Goal: Information Seeking & Learning: Understand process/instructions

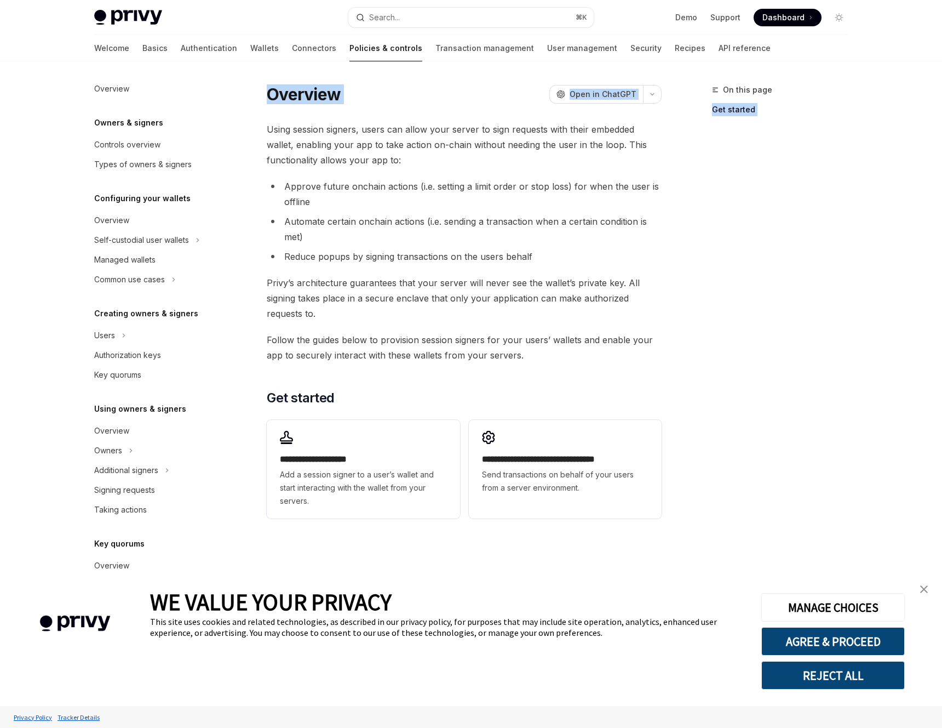
drag, startPoint x: 448, startPoint y: 119, endPoint x: 680, endPoint y: 111, distance: 232.4
click at [680, 111] on div "**********" at bounding box center [470, 394] width 771 height 666
click at [631, 153] on span "Using session signers, users can allow your server to sign requests with their …" at bounding box center [464, 145] width 395 height 46
drag, startPoint x: 371, startPoint y: 147, endPoint x: 531, endPoint y: 142, distance: 160.0
click at [521, 143] on span "Using session signers, users can allow your server to sign requests with their …" at bounding box center [464, 145] width 395 height 46
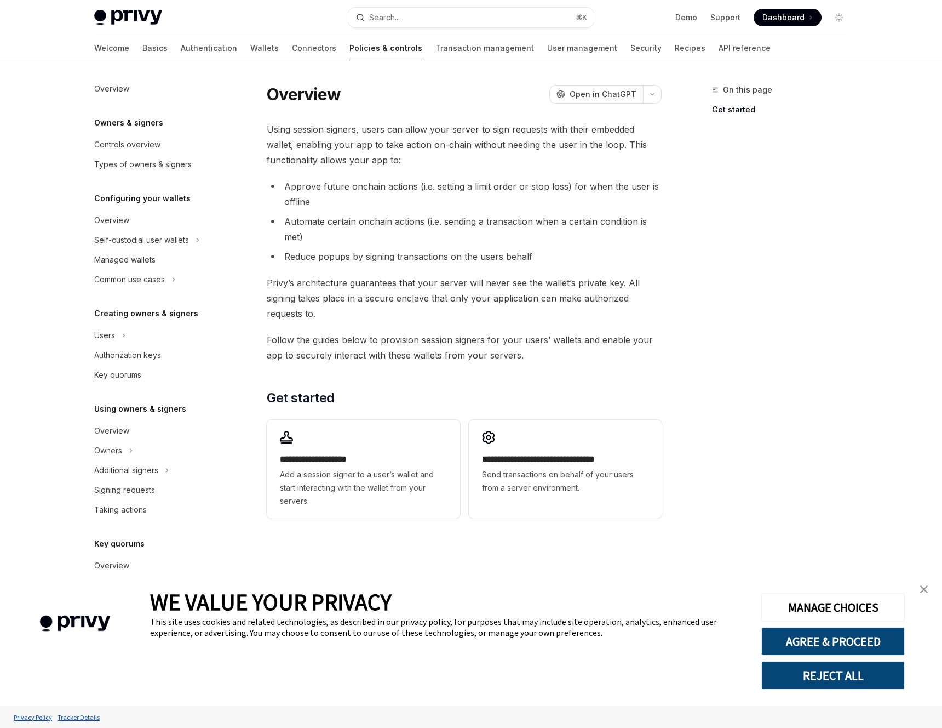
click at [606, 142] on span "Using session signers, users can allow your server to sign requests with their …" at bounding box center [464, 145] width 395 height 46
click at [591, 470] on span "Send transactions on behalf of your users from a server environment." at bounding box center [565, 481] width 167 height 26
type textarea "*"
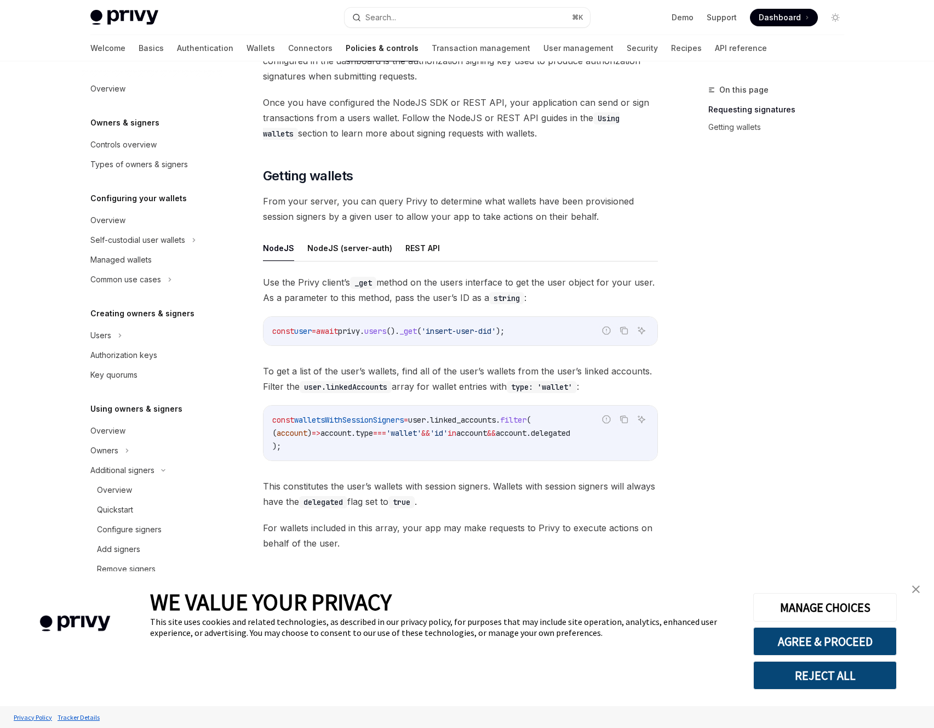
scroll to position [260, 0]
click at [852, 673] on button "REJECT ALL" at bounding box center [825, 675] width 144 height 28
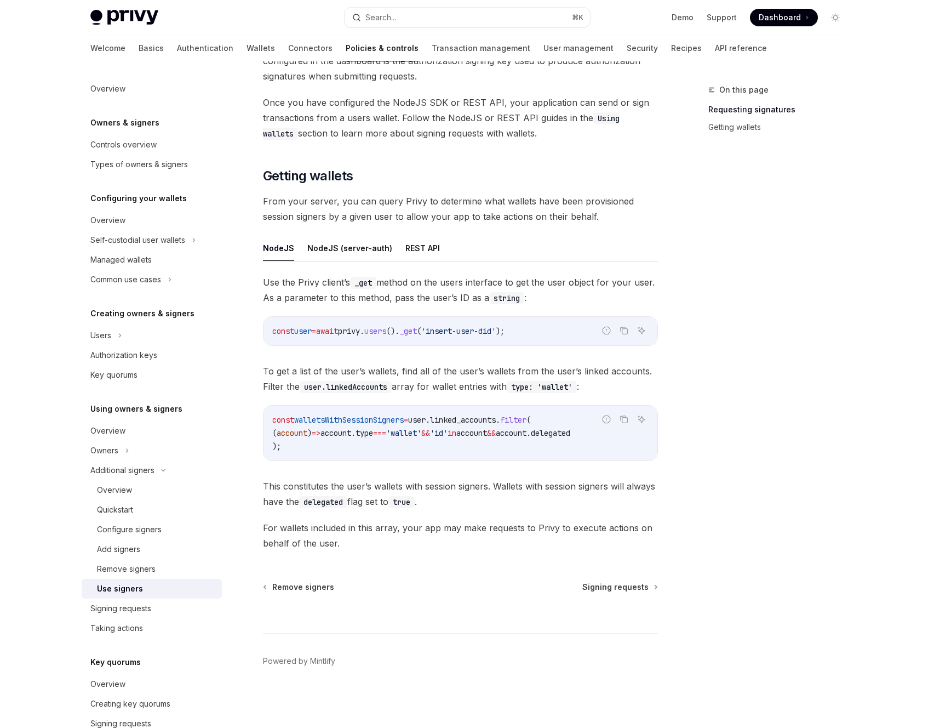
click at [642, 531] on span "For wallets included in this array, your app may make requests to Privy to exec…" at bounding box center [460, 535] width 395 height 31
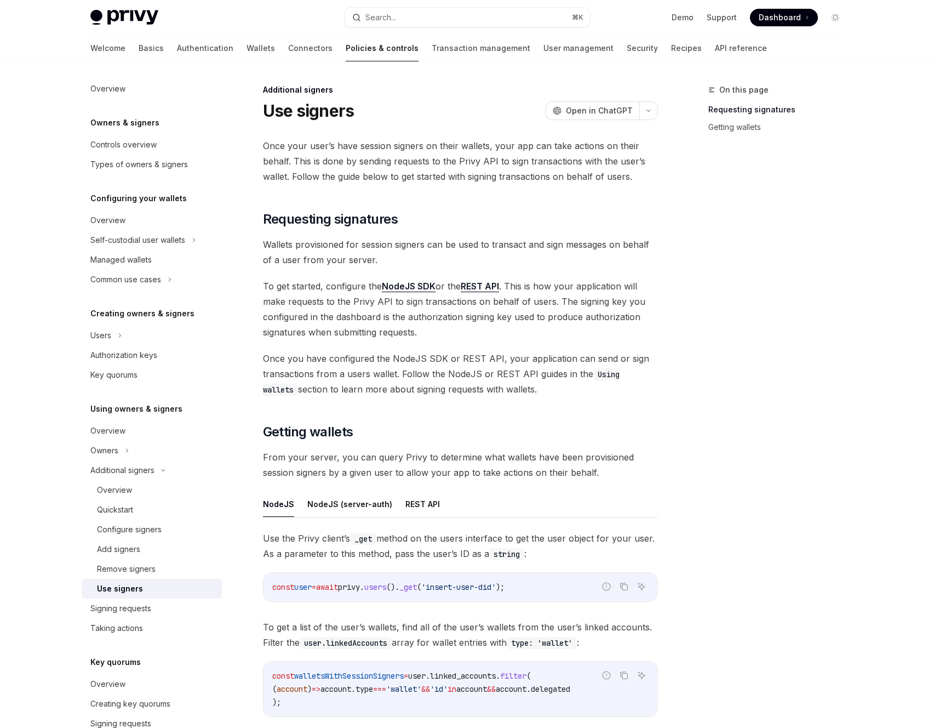
scroll to position [260, 0]
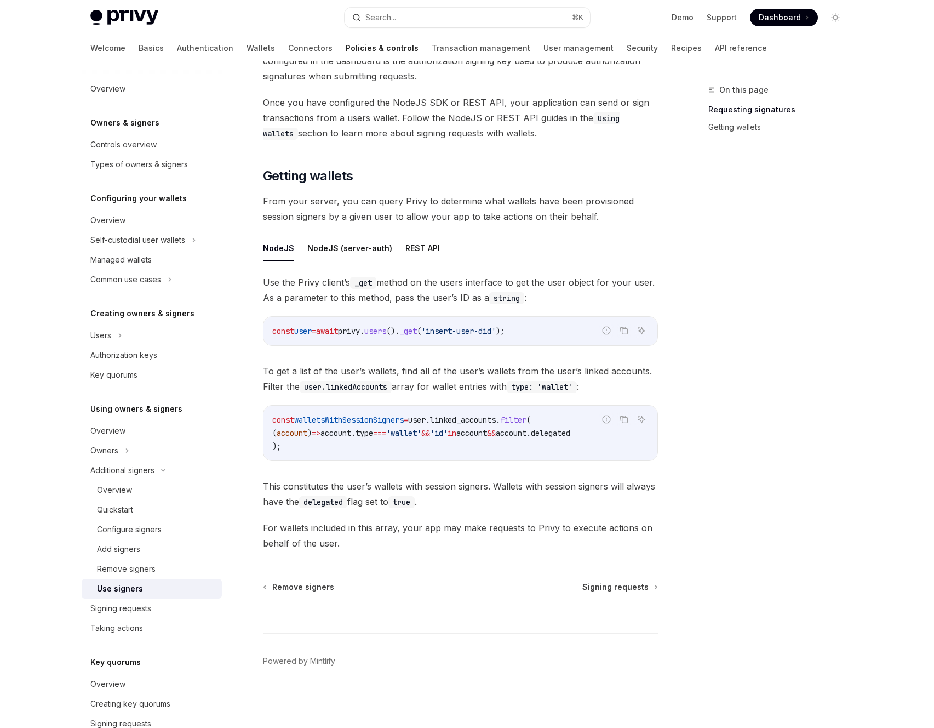
click at [352, 246] on button "NodeJS (server-auth)" at bounding box center [349, 248] width 85 height 26
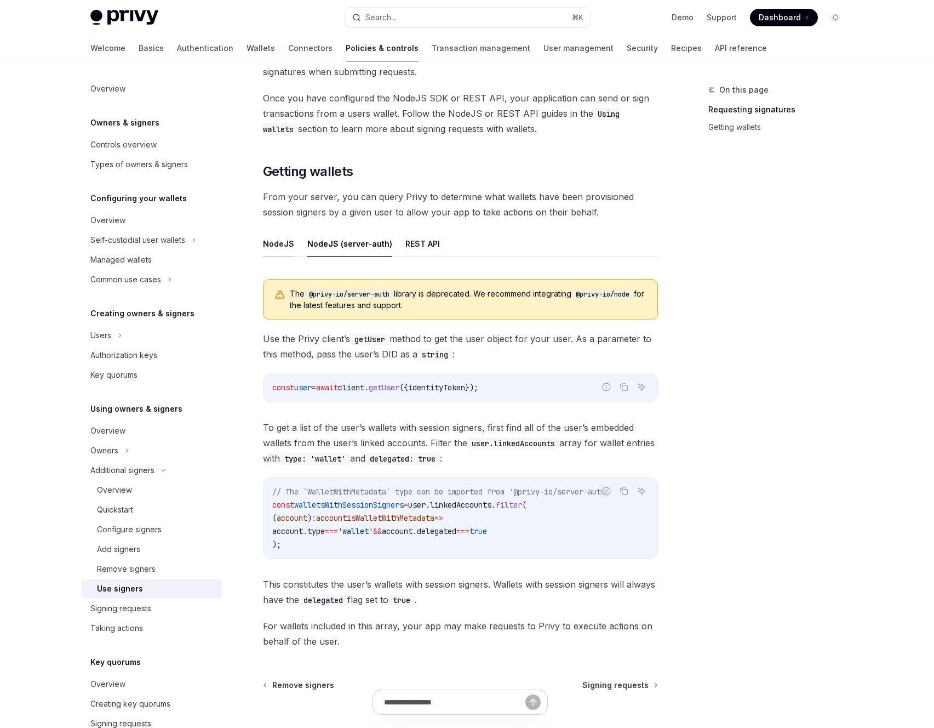
click at [278, 253] on button "NodeJS" at bounding box center [278, 244] width 31 height 26
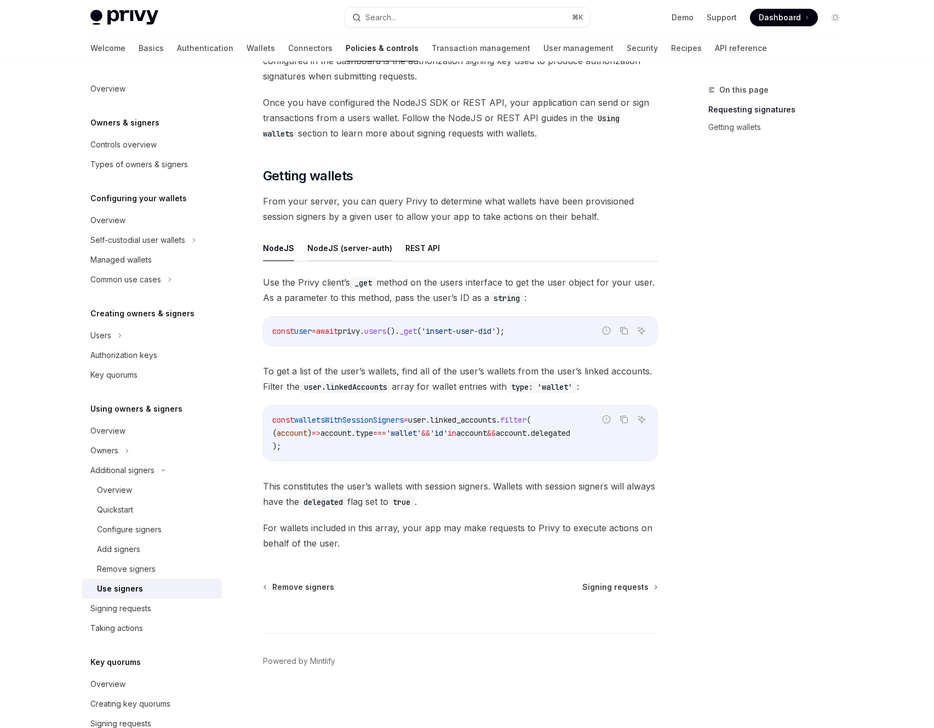
click at [315, 247] on button "NodeJS (server-auth)" at bounding box center [349, 248] width 85 height 26
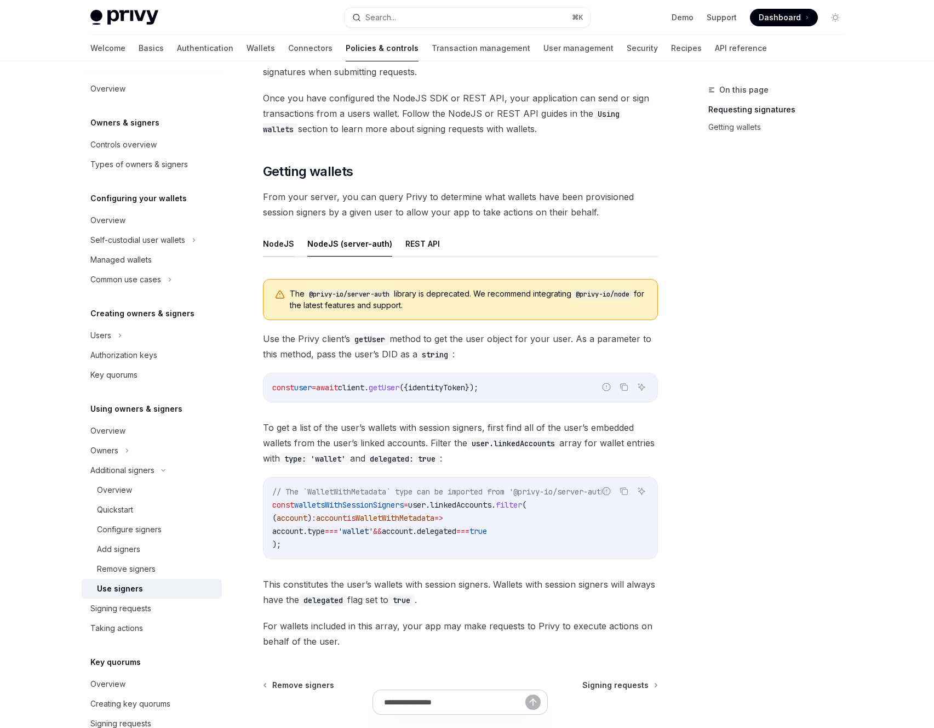
click at [281, 245] on button "NodeJS" at bounding box center [278, 244] width 31 height 26
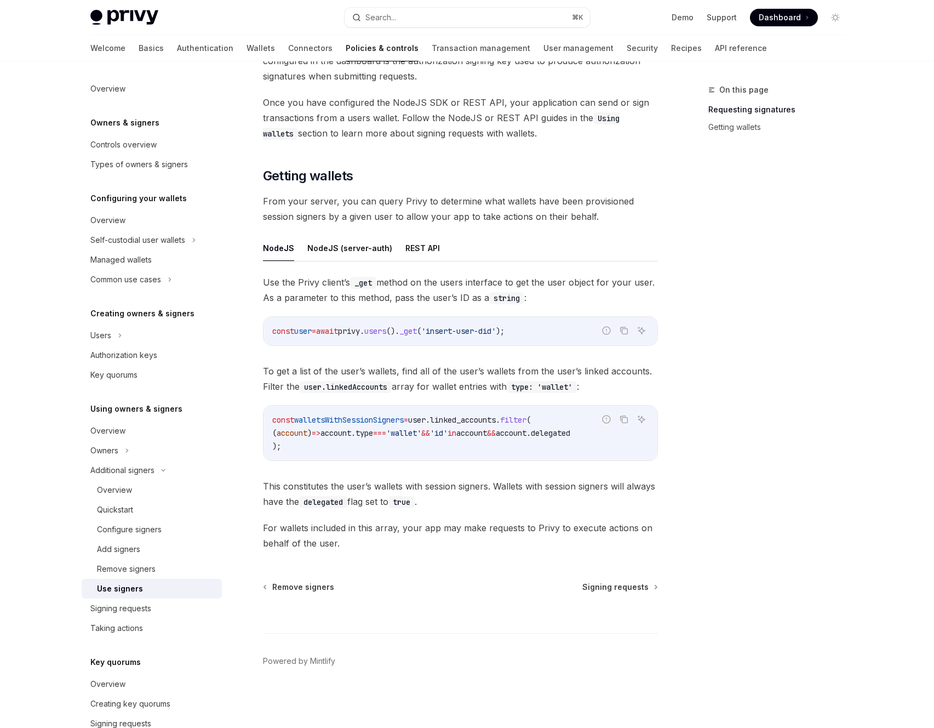
scroll to position [26, 0]
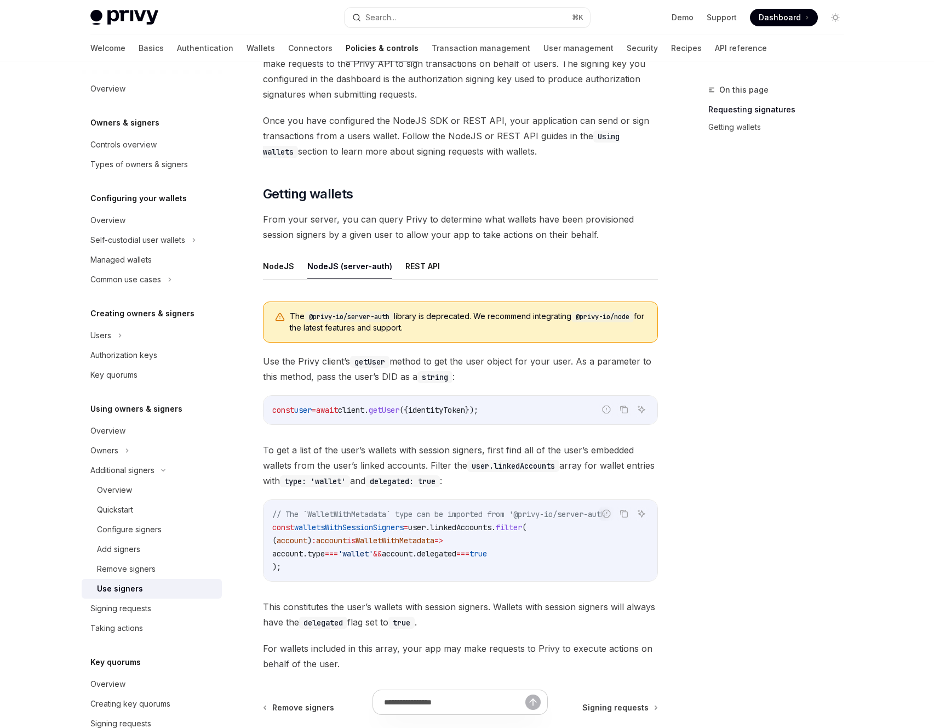
scroll to position [260, 0]
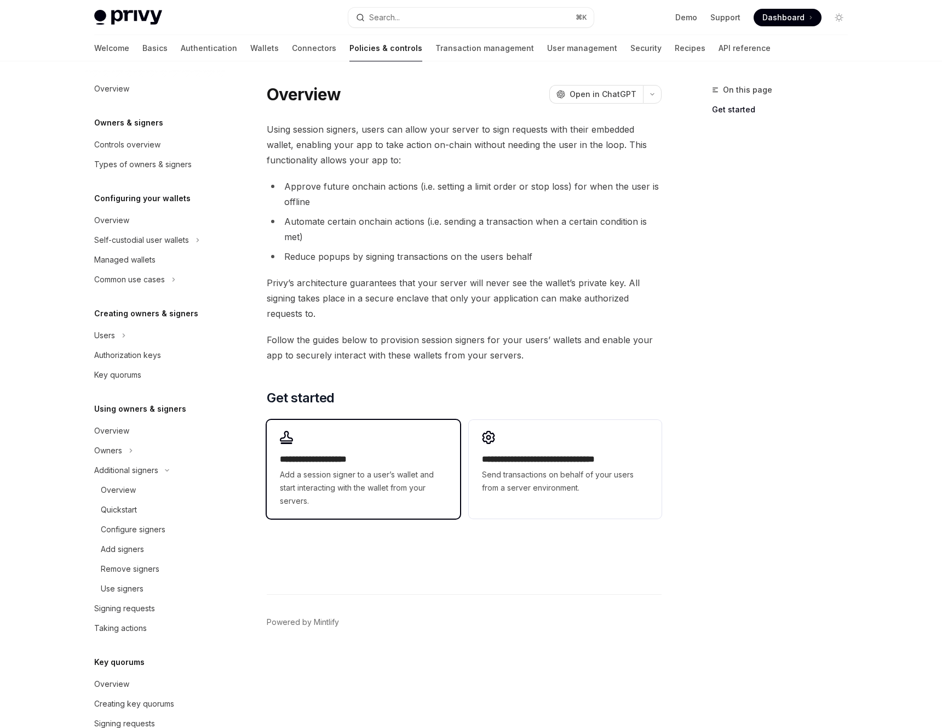
click at [364, 476] on span "Add a session signer to a user’s wallet and start interacting with the wallet f…" at bounding box center [363, 487] width 167 height 39
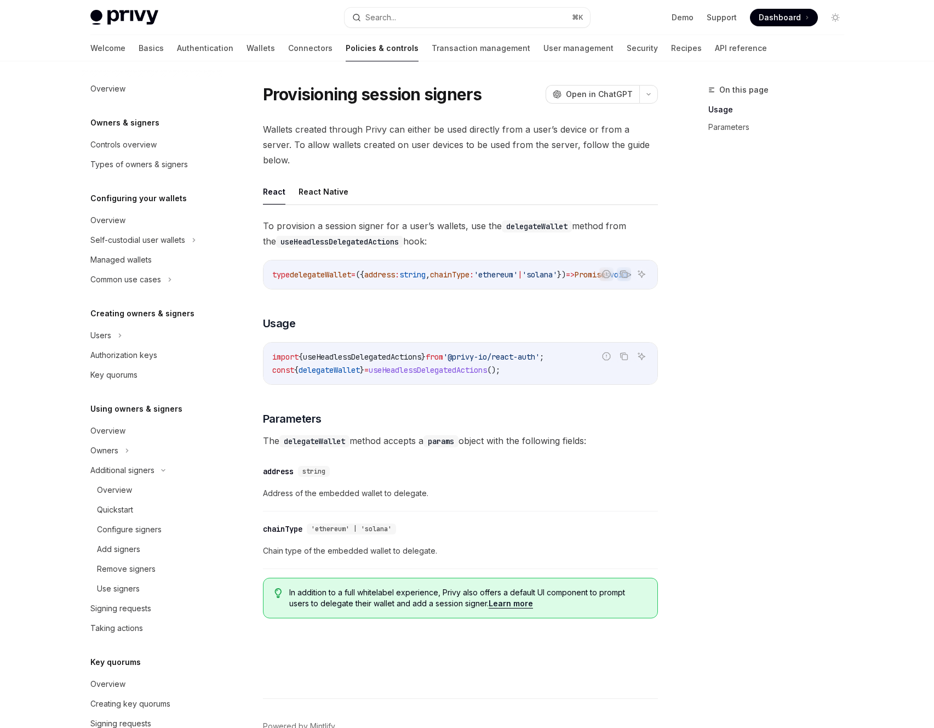
drag, startPoint x: 354, startPoint y: 411, endPoint x: 371, endPoint y: 399, distance: 20.4
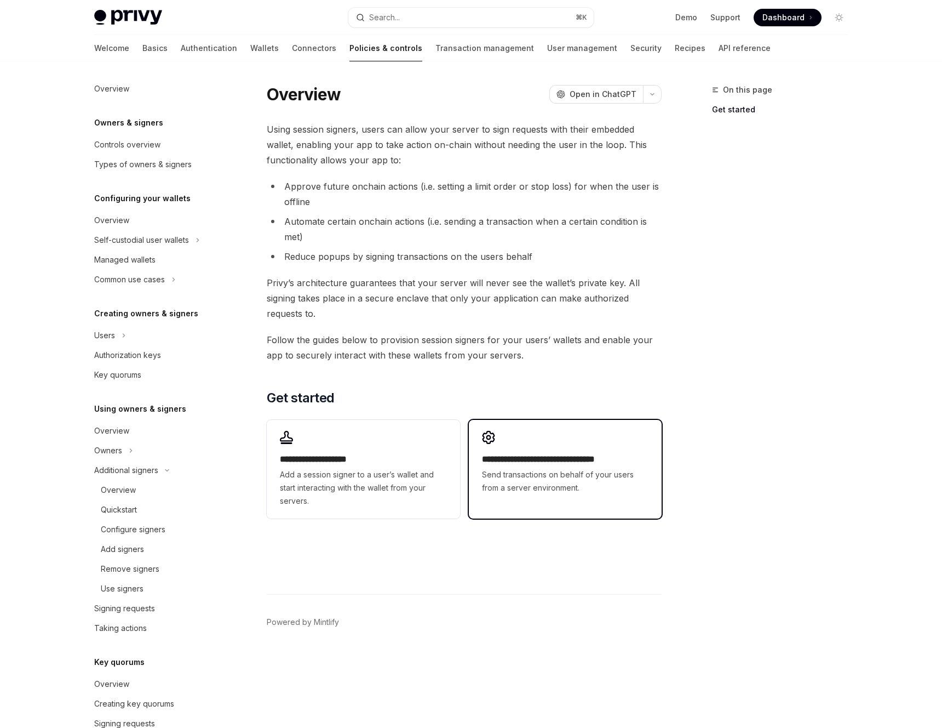
click at [608, 507] on link "**********" at bounding box center [565, 469] width 193 height 99
type textarea "*"
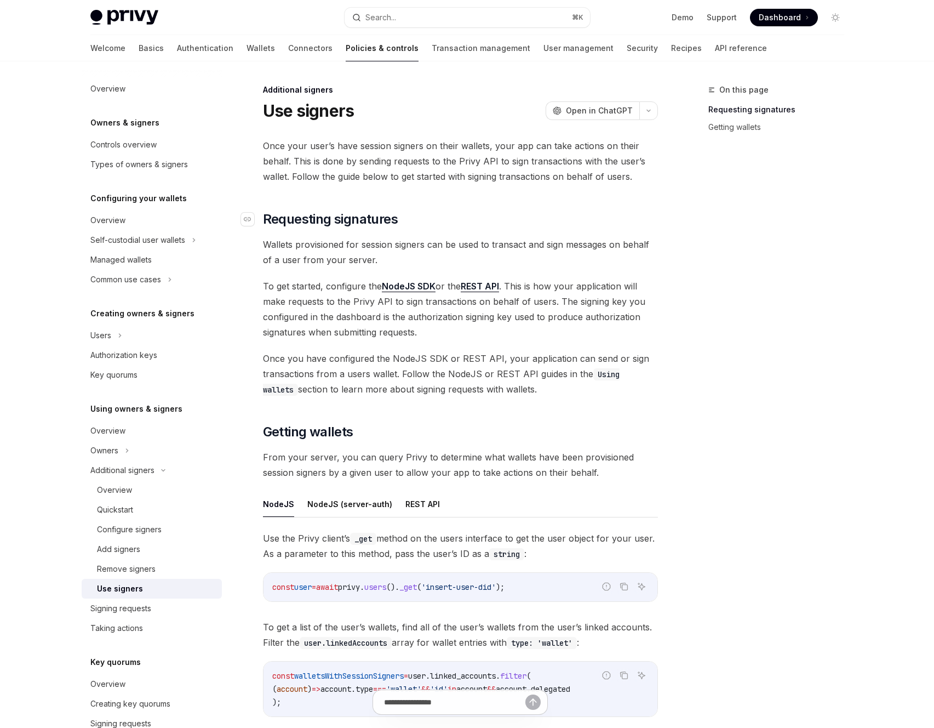
drag, startPoint x: 625, startPoint y: 324, endPoint x: 623, endPoint y: 217, distance: 106.8
click at [625, 323] on span "To get started, configure the NodeJS SDK or the REST API . This is how your app…" at bounding box center [460, 308] width 395 height 61
click at [699, 363] on div "On this page Requesting signatures Getting wallets" at bounding box center [769, 405] width 167 height 644
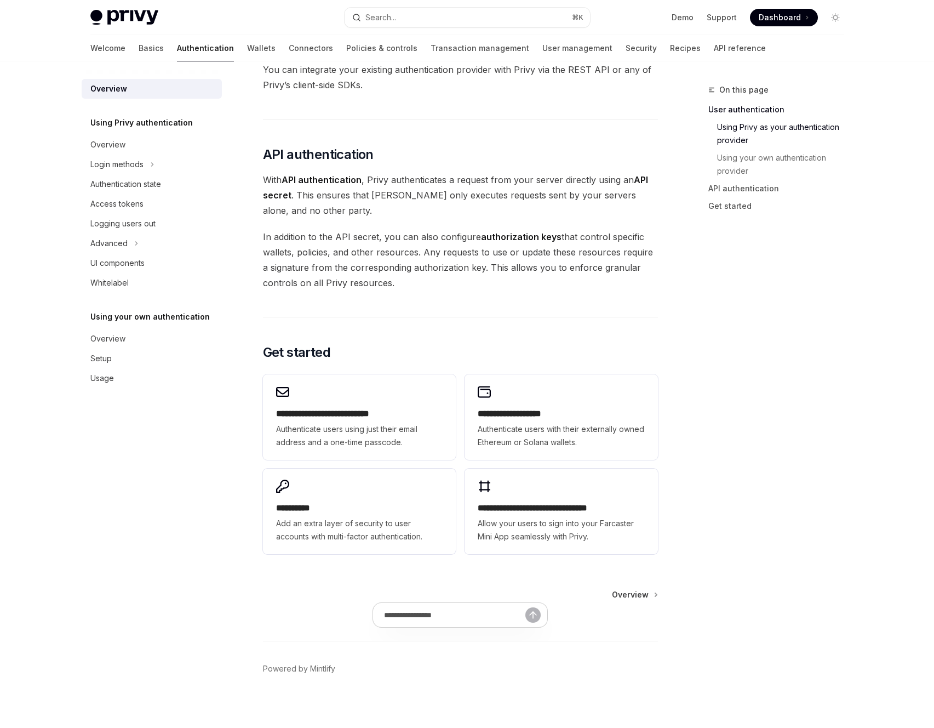
scroll to position [662, 0]
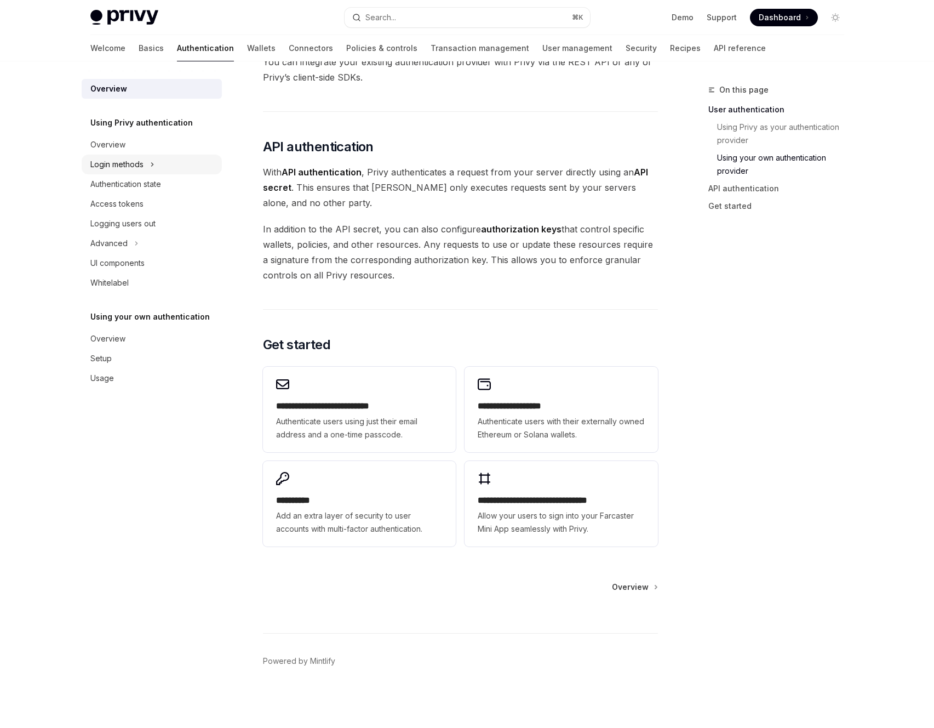
click at [131, 166] on div "Login methods" at bounding box center [116, 164] width 53 height 13
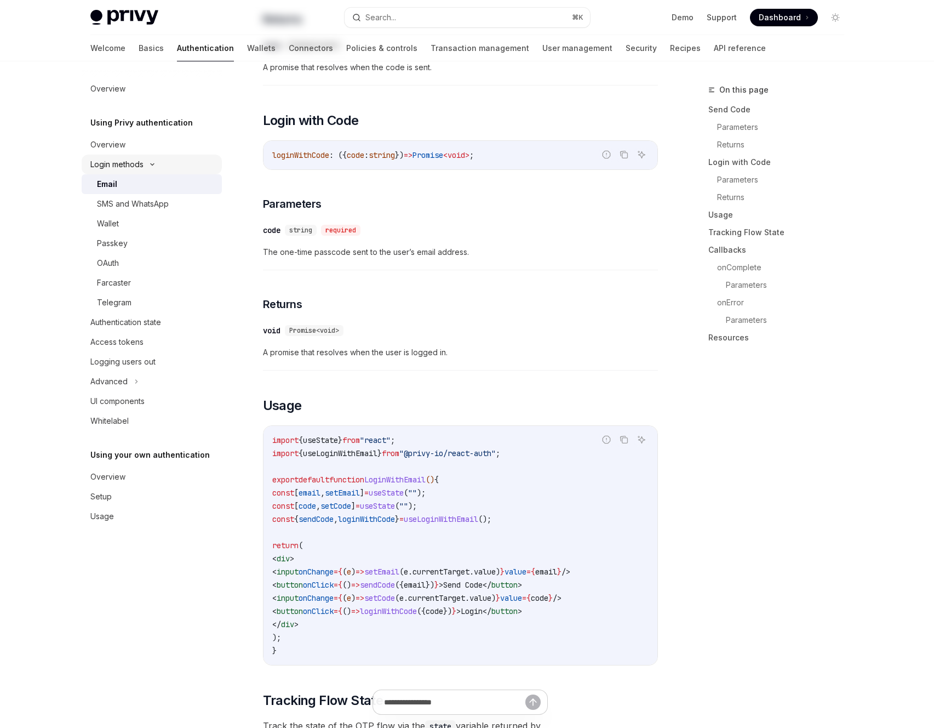
type textarea "*"
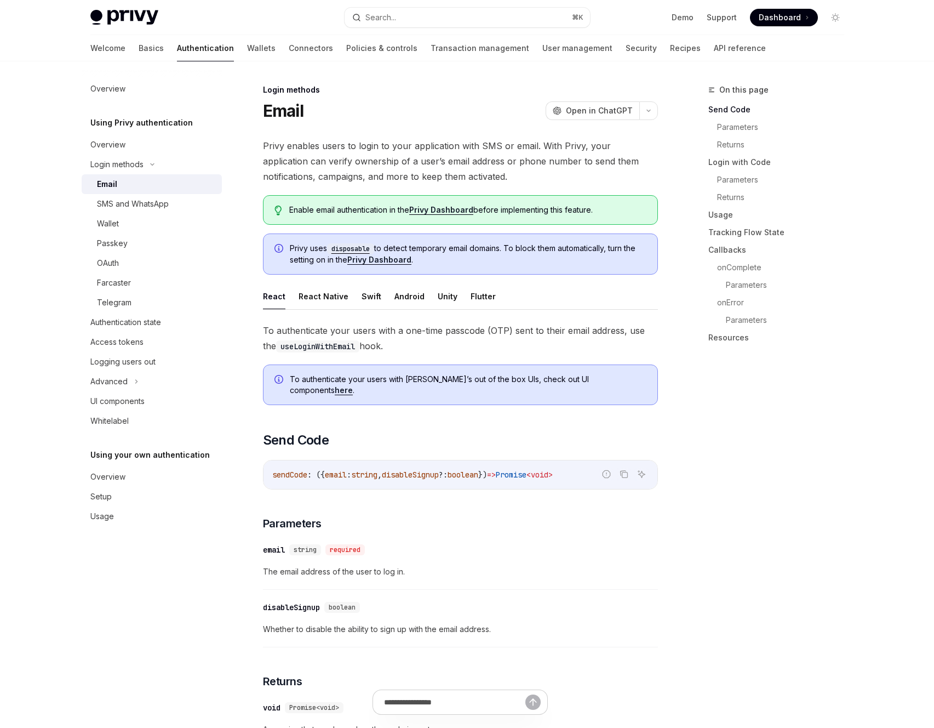
scroll to position [1519, 0]
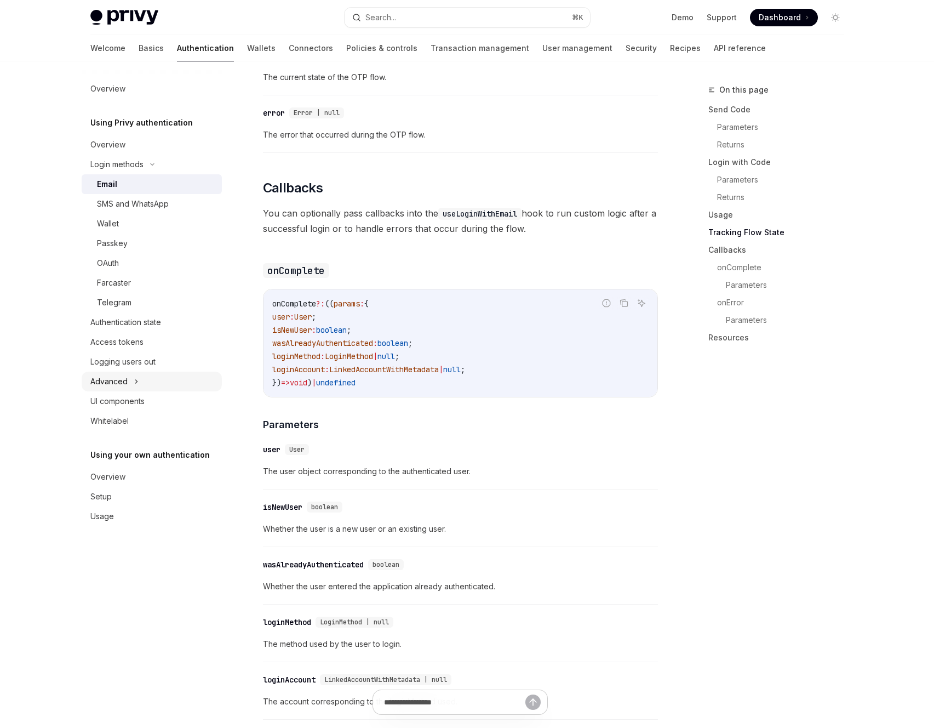
click at [136, 382] on icon at bounding box center [136, 381] width 4 height 13
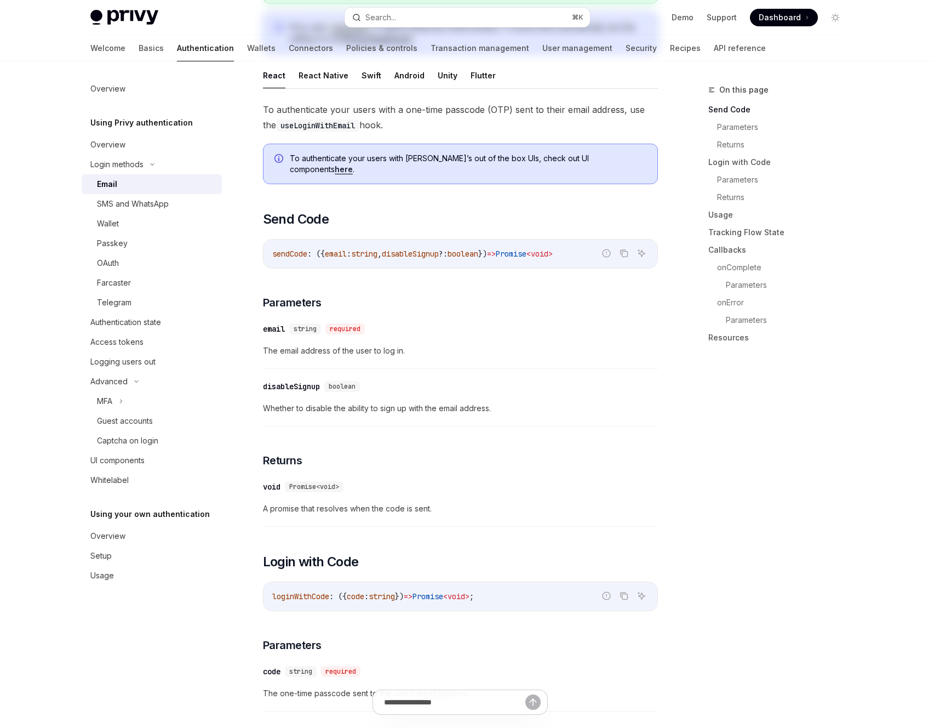
scroll to position [221, 0]
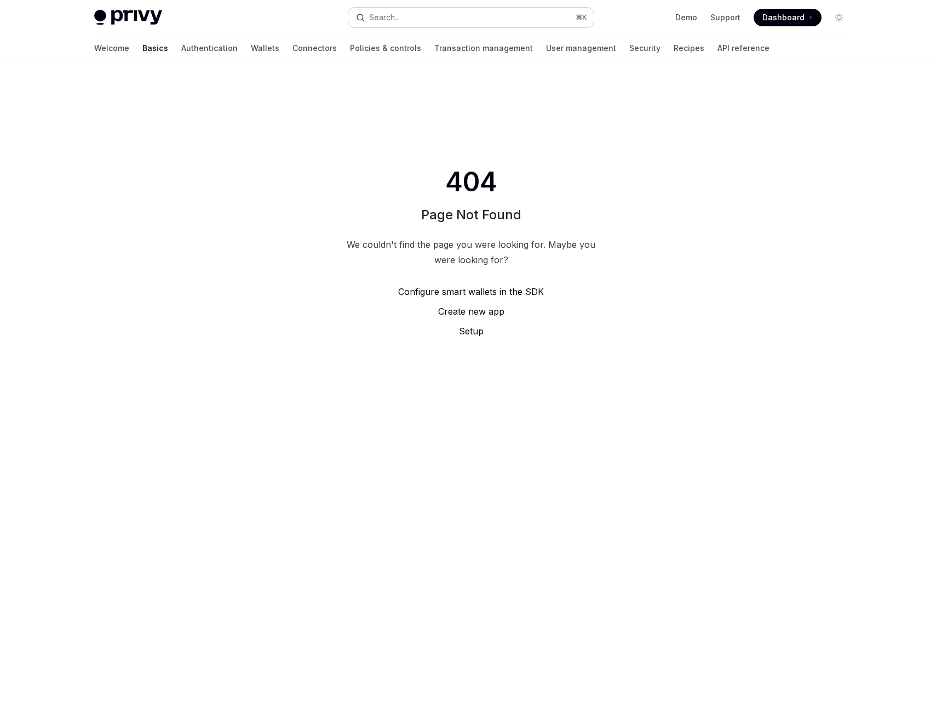
click at [427, 19] on button "Search... ⌘ K" at bounding box center [470, 18] width 245 height 20
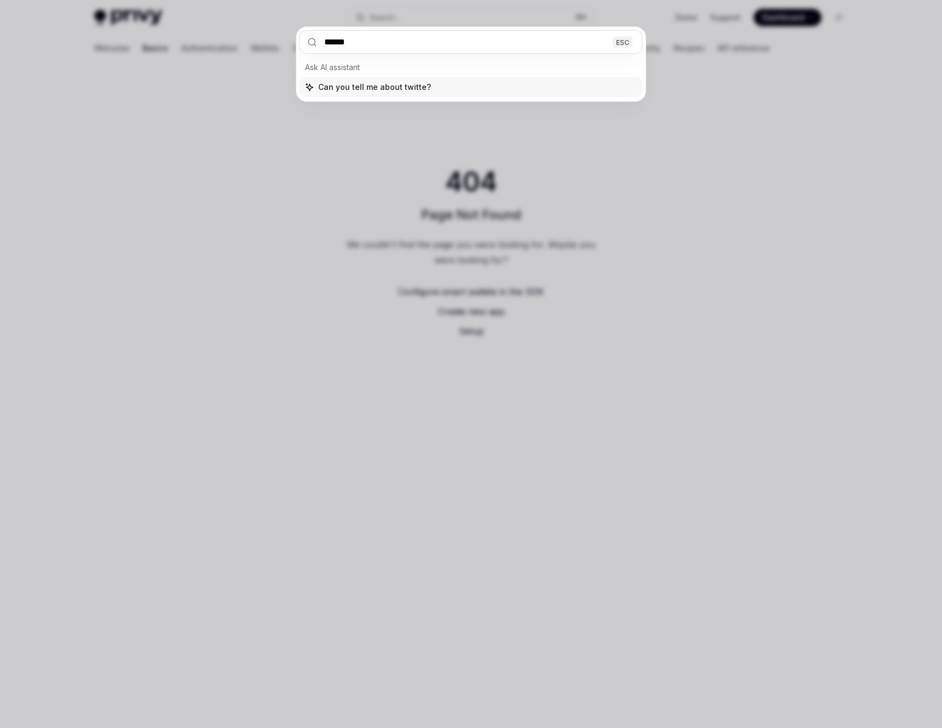
type input "*******"
type textarea "*"
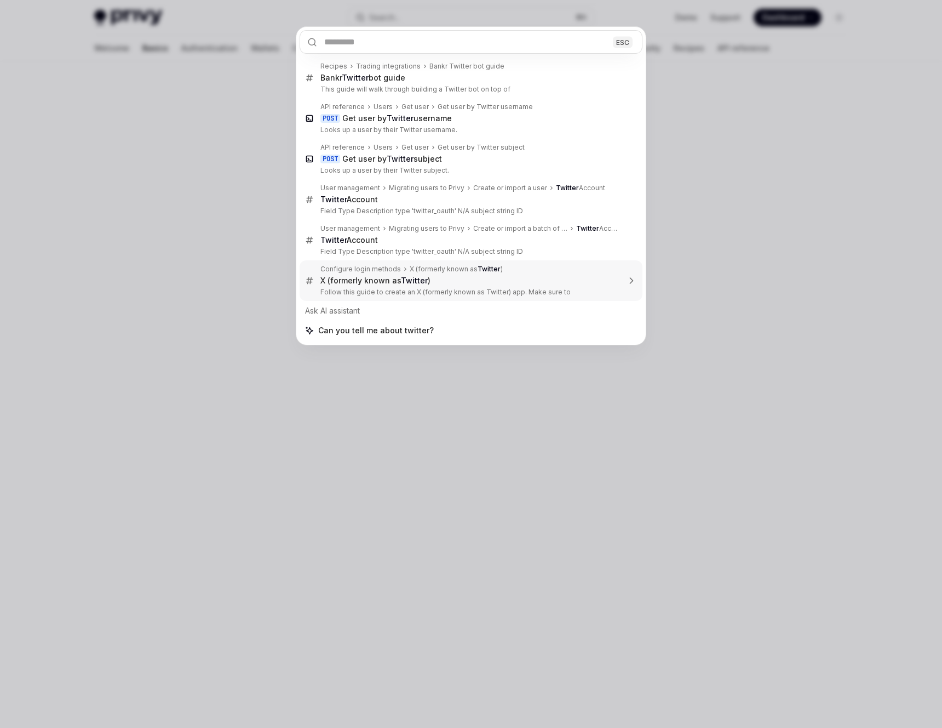
type textarea "*"
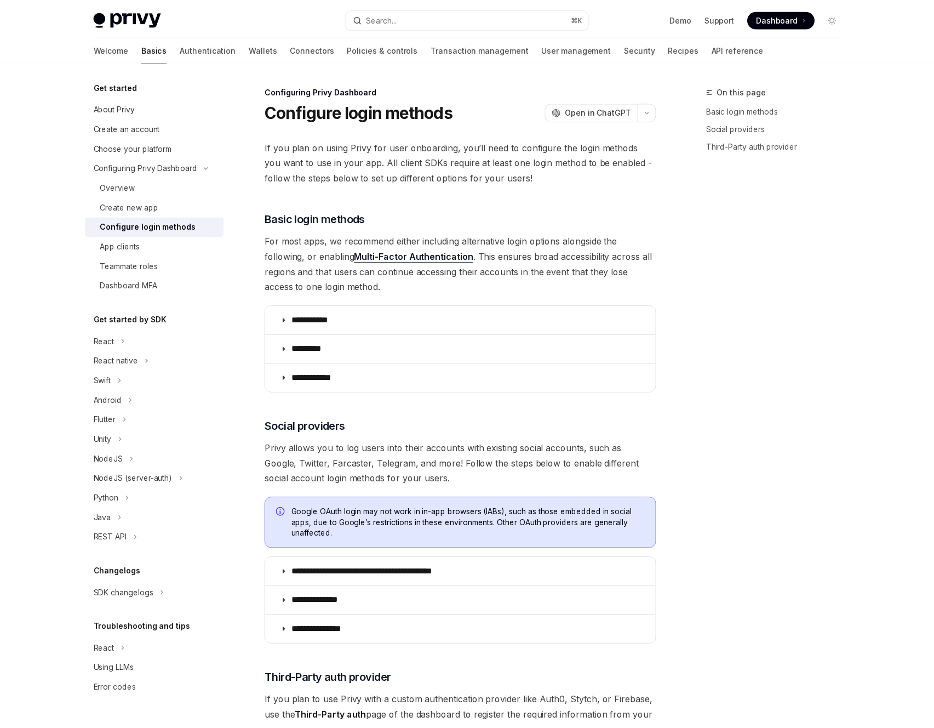
scroll to position [337, 0]
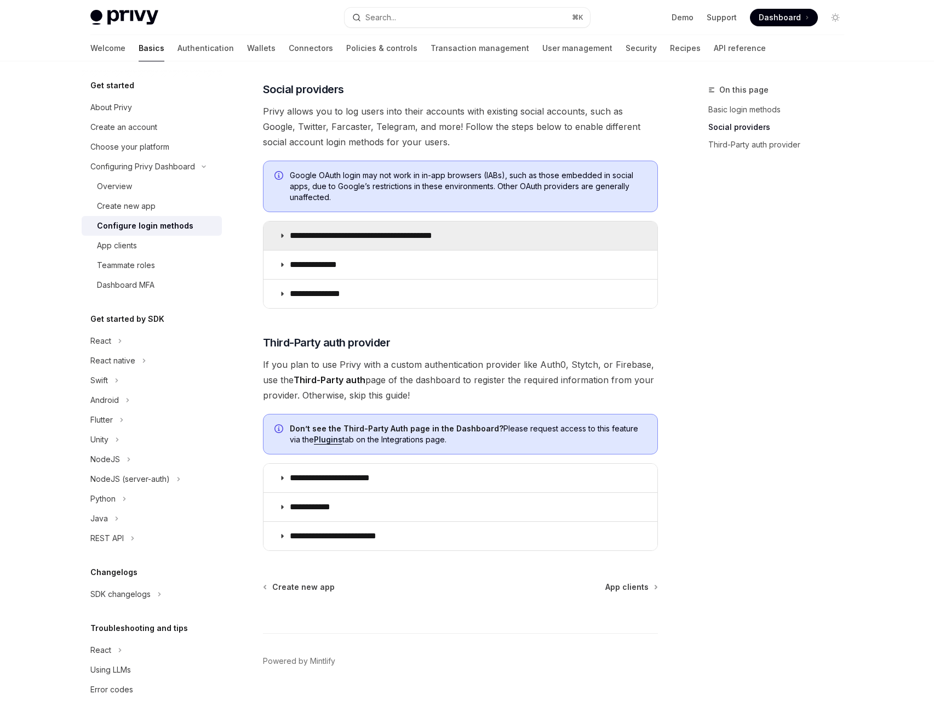
click at [284, 240] on summary "**********" at bounding box center [461, 235] width 394 height 28
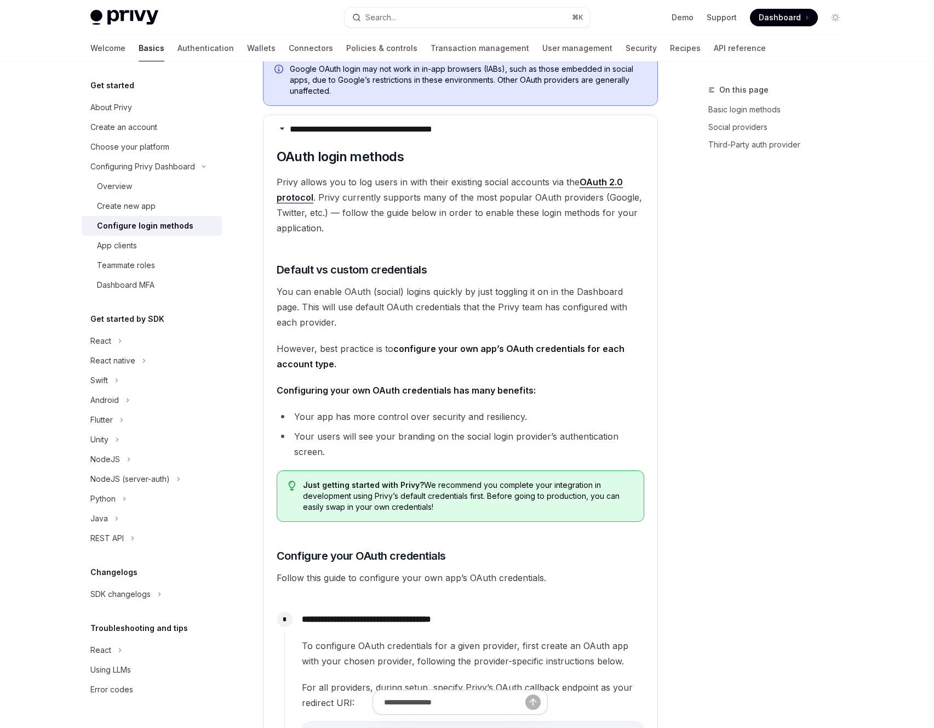
scroll to position [472, 0]
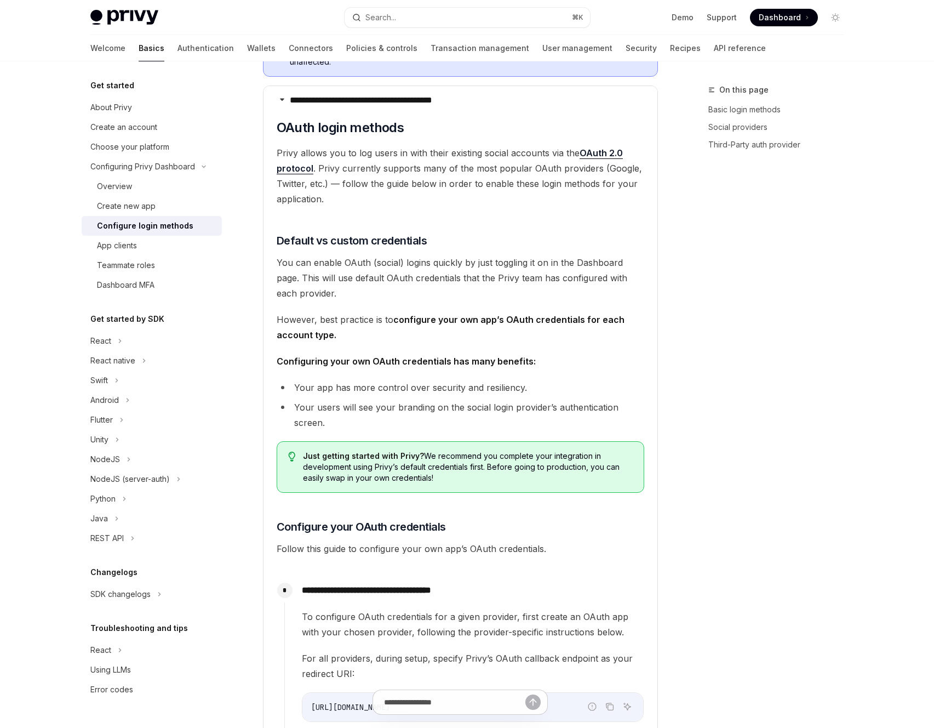
click at [357, 407] on li "Your users will see your branding on the social login provider’s authentication…" at bounding box center [461, 414] width 368 height 31
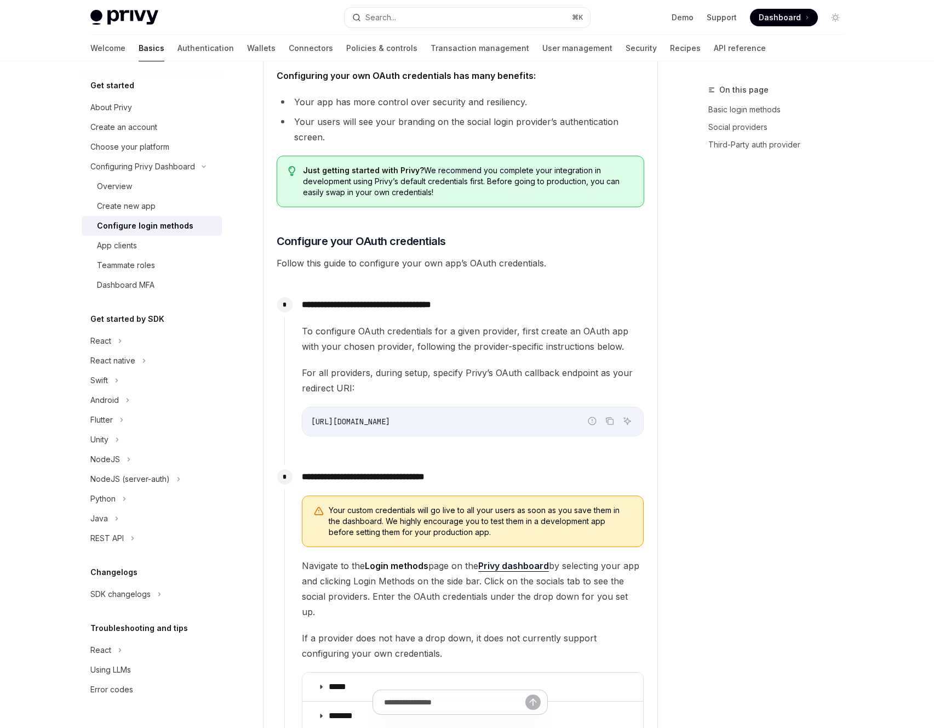
scroll to position [747, 0]
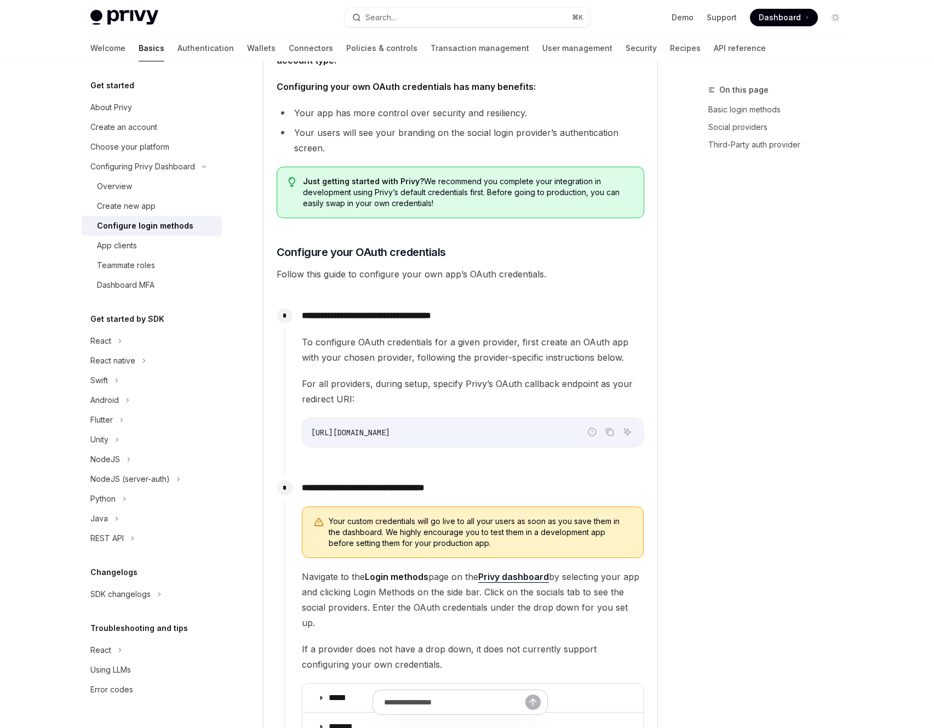
click at [359, 429] on span "https://auth.privy.io/api/v1/oauth/callback" at bounding box center [350, 432] width 79 height 10
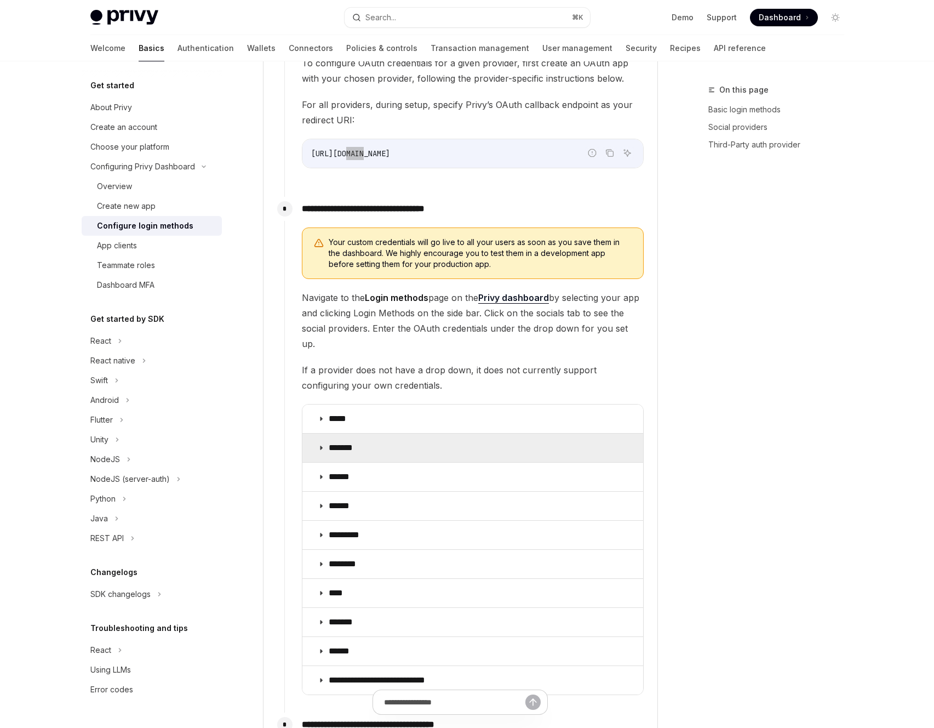
scroll to position [1029, 0]
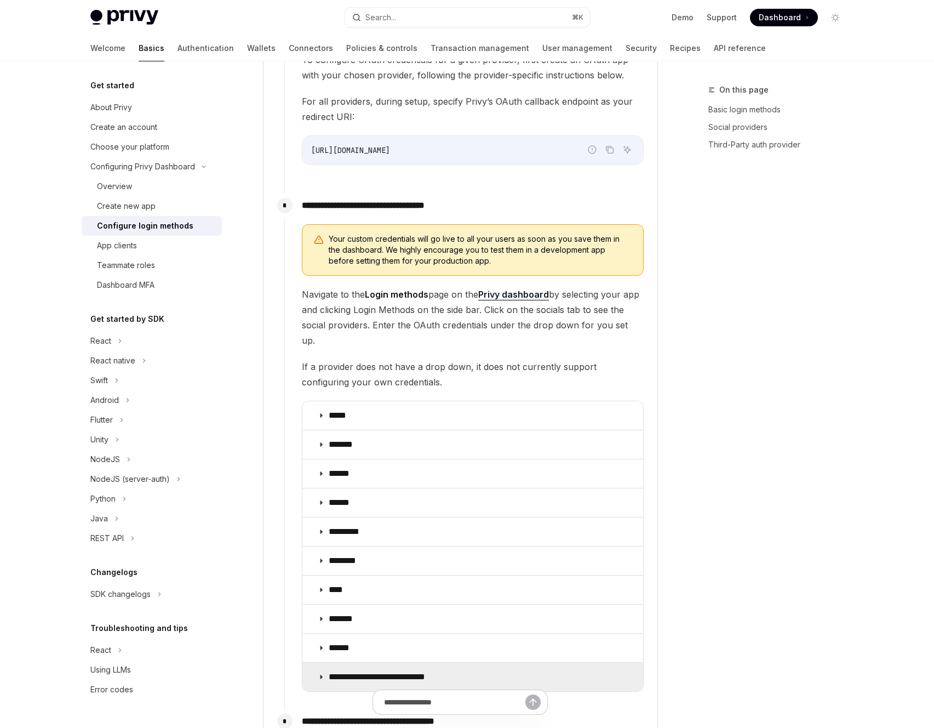
click at [359, 671] on p "**********" at bounding box center [391, 676] width 124 height 11
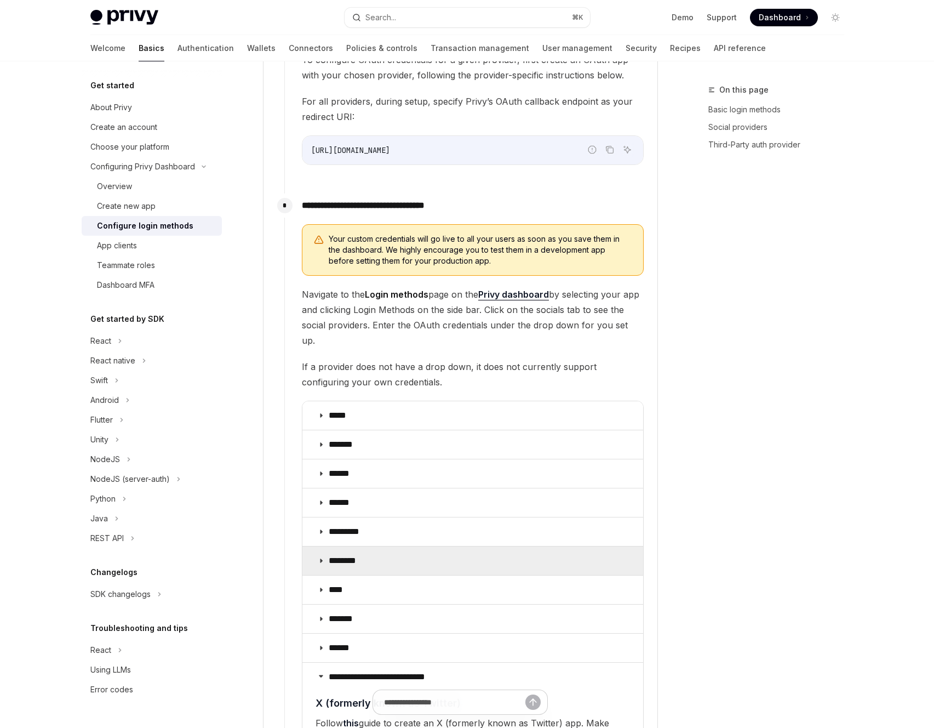
scroll to position [1391, 0]
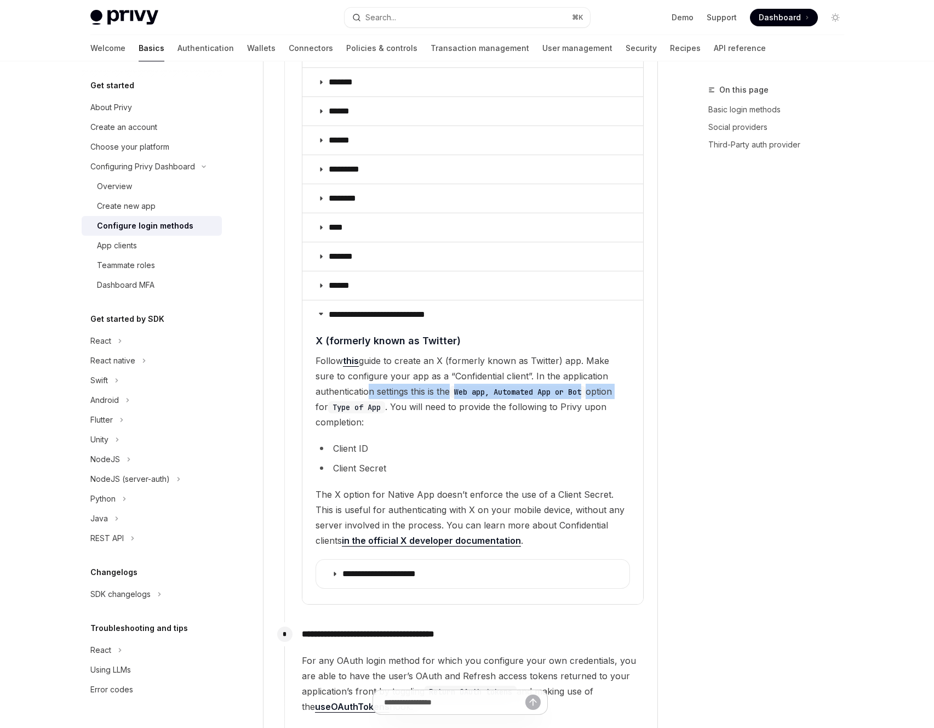
drag, startPoint x: 365, startPoint y: 371, endPoint x: 626, endPoint y: 374, distance: 260.8
click at [625, 374] on span "Follow this guide to create an X (formerly known as Twitter) app. Make sure to …" at bounding box center [473, 391] width 314 height 77
click at [631, 374] on details "**********" at bounding box center [472, 452] width 341 height 304
drag, startPoint x: 427, startPoint y: 388, endPoint x: 459, endPoint y: 387, distance: 31.2
click at [458, 387] on span "Follow this guide to create an X (formerly known as Twitter) app. Make sure to …" at bounding box center [473, 391] width 314 height 77
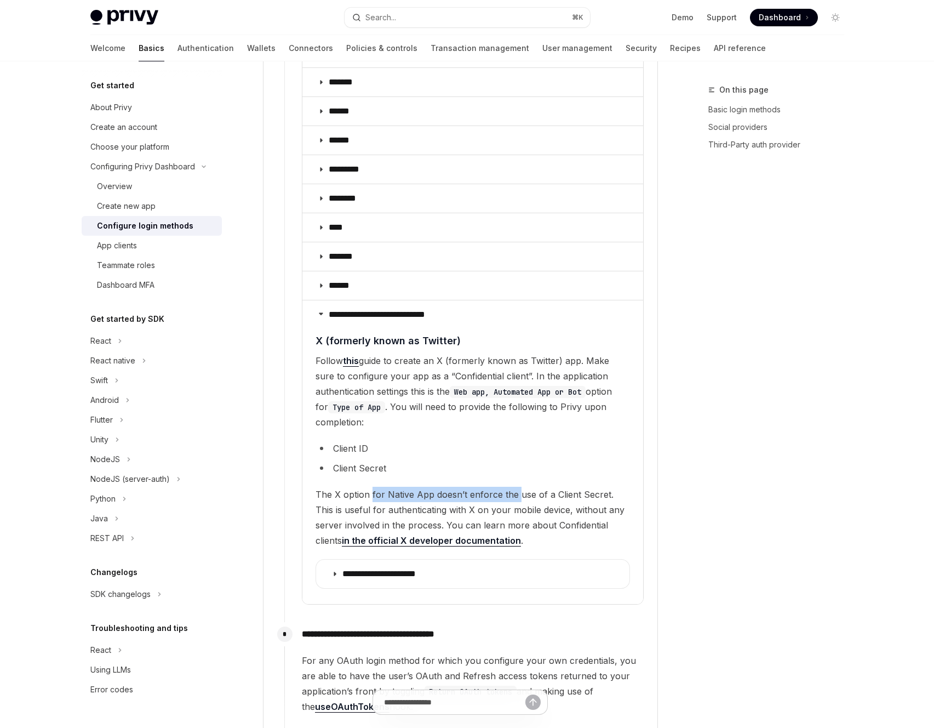
drag, startPoint x: 370, startPoint y: 472, endPoint x: 517, endPoint y: 474, distance: 146.3
click at [515, 487] on span "The X option for Native App doesn’t enforce the use of a Client Secret. This is…" at bounding box center [473, 517] width 314 height 61
click at [565, 487] on span "The X option for Native App doesn’t enforce the use of a Client Secret. This is…" at bounding box center [473, 517] width 314 height 61
drag, startPoint x: 334, startPoint y: 479, endPoint x: 606, endPoint y: 477, distance: 272.3
click at [602, 487] on span "The X option for Native App doesn’t enforce the use of a Client Secret. This is…" at bounding box center [473, 517] width 314 height 61
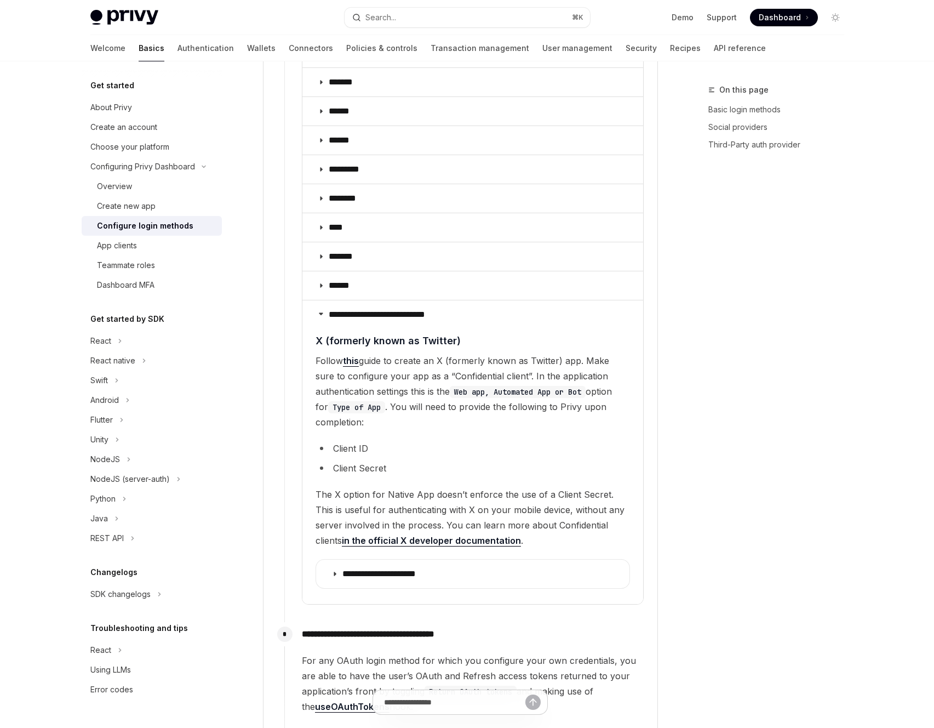
click at [608, 487] on span "The X option for Native App doesn’t enforce the use of a Client Secret. This is…" at bounding box center [473, 517] width 314 height 61
click at [541, 487] on span "The X option for Native App doesn’t enforce the use of a Client Secret. This is…" at bounding box center [473, 517] width 314 height 61
click at [339, 563] on summary "**********" at bounding box center [472, 573] width 313 height 28
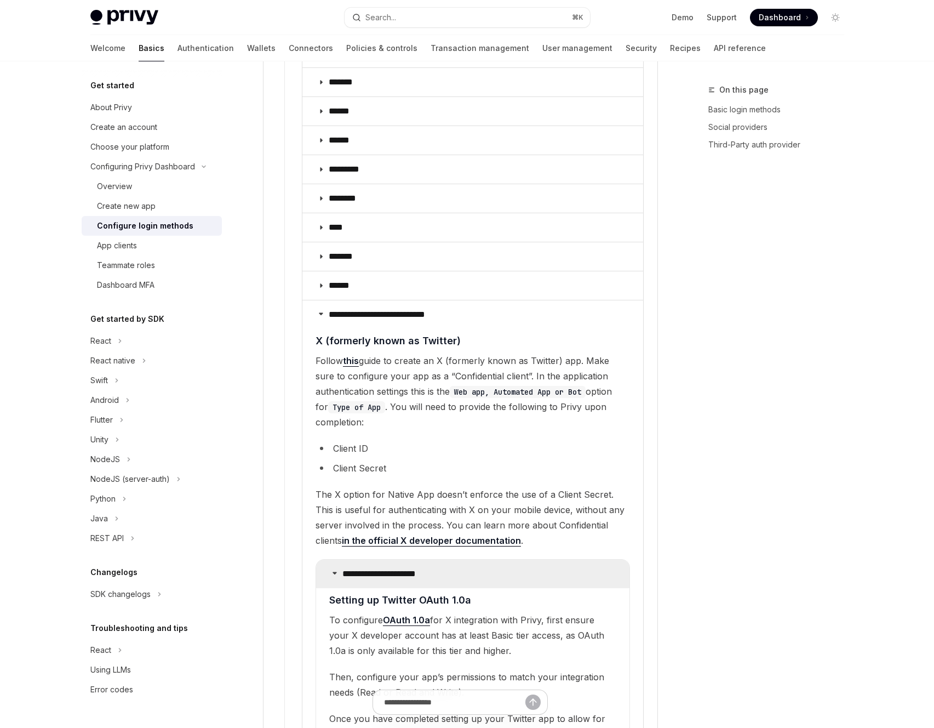
click at [339, 563] on summary "**********" at bounding box center [472, 573] width 313 height 28
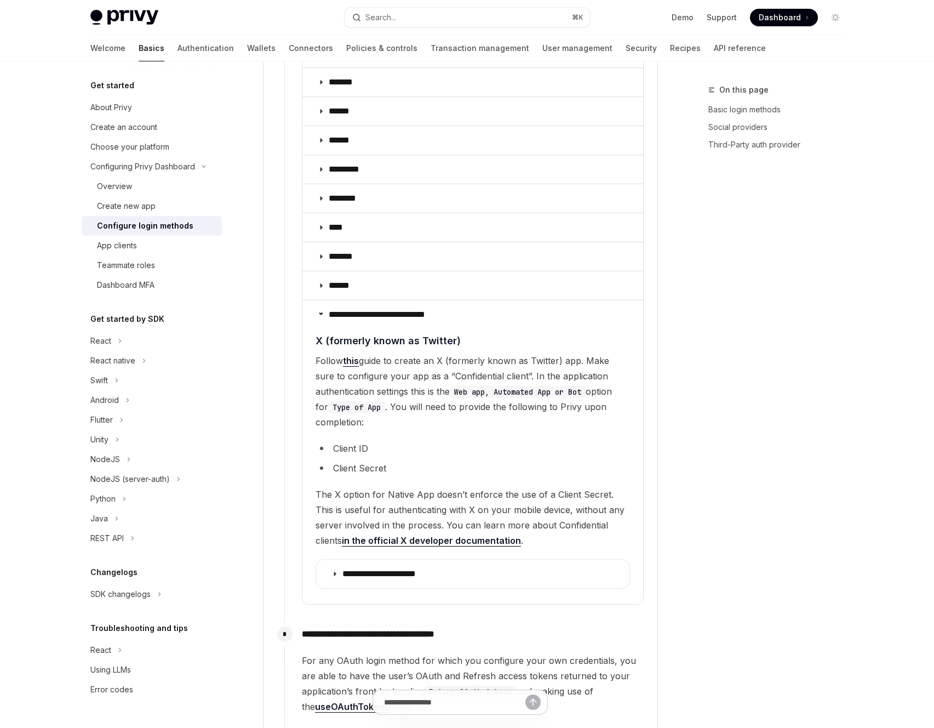
click at [413, 508] on span "The X option for Native App doesn’t enforce the use of a Client Secret. This is…" at bounding box center [473, 517] width 314 height 61
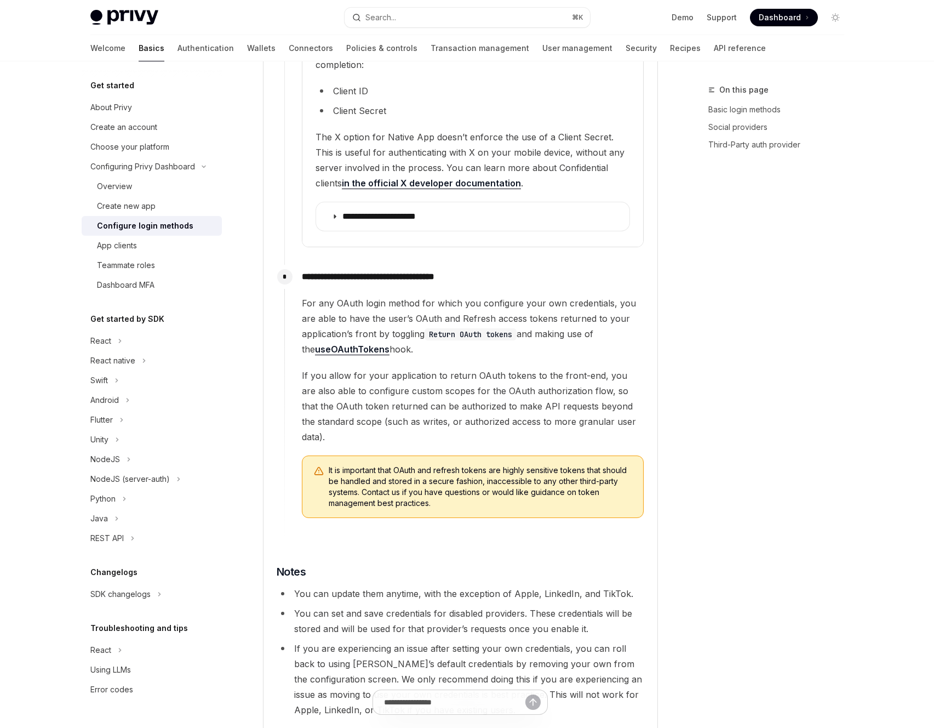
scroll to position [1790, 0]
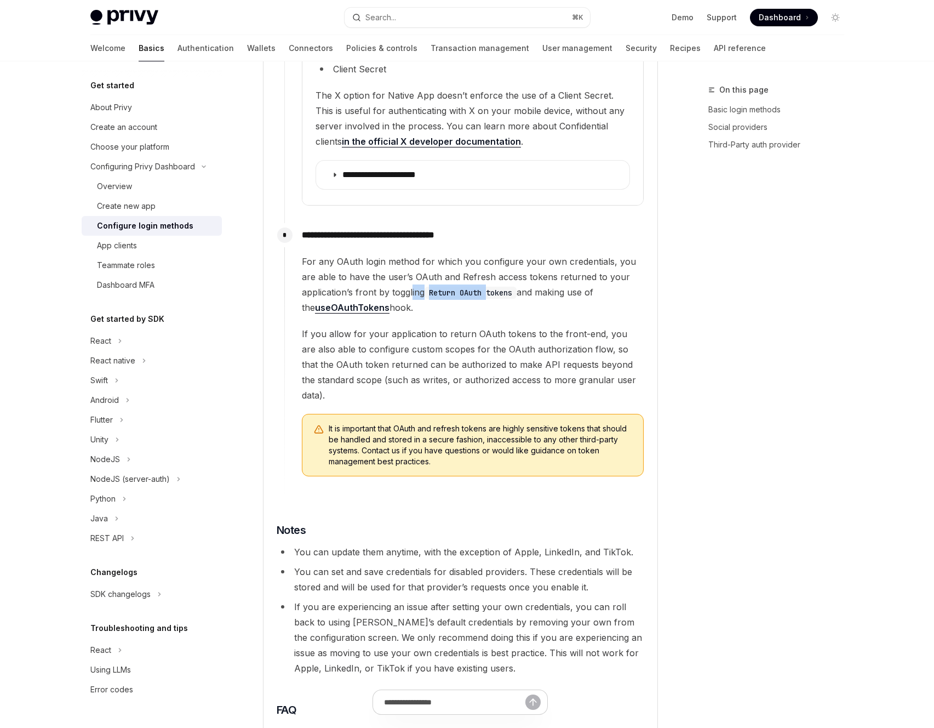
drag, startPoint x: 431, startPoint y: 278, endPoint x: 490, endPoint y: 281, distance: 59.2
click at [490, 281] on span "For any OAuth login method for which you configure your own credentials, you ar…" at bounding box center [473, 284] width 342 height 61
click at [500, 287] on code "Return OAuth tokens" at bounding box center [471, 293] width 92 height 12
click at [424, 365] on span "If you allow for your application to return OAuth tokens to the front-end, you …" at bounding box center [473, 364] width 342 height 77
click at [745, 331] on div "On this page Basic login methods Social providers Third-Party auth provider" at bounding box center [769, 405] width 167 height 644
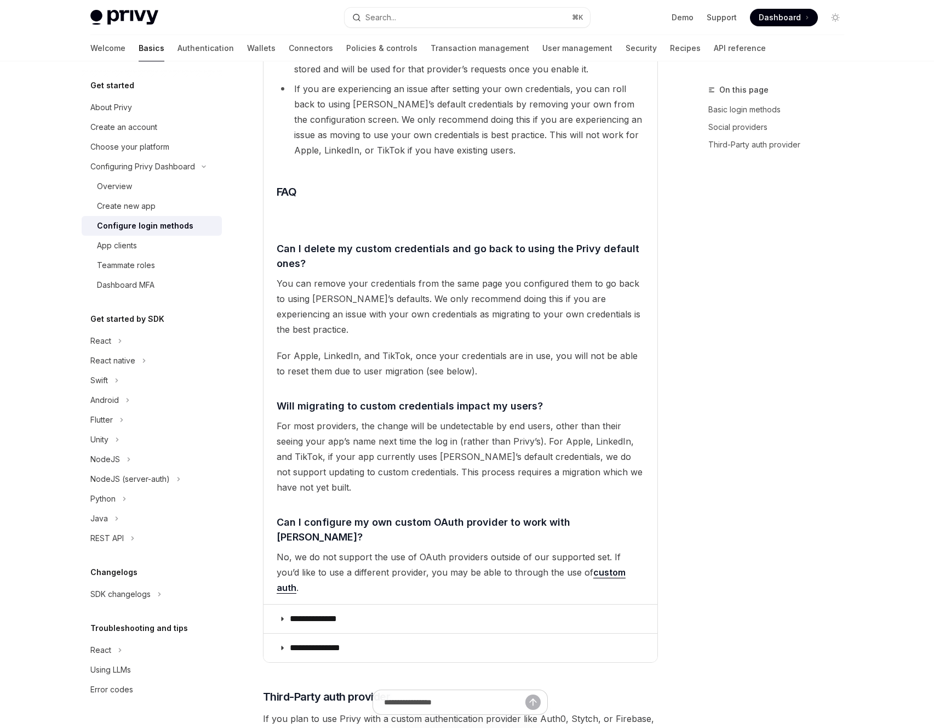
scroll to position [2317, 0]
